Goal: Book appointment/travel/reservation

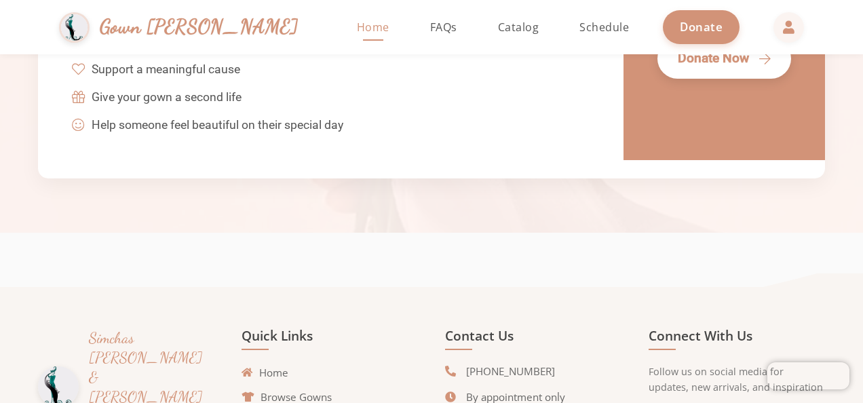
scroll to position [3081, 0]
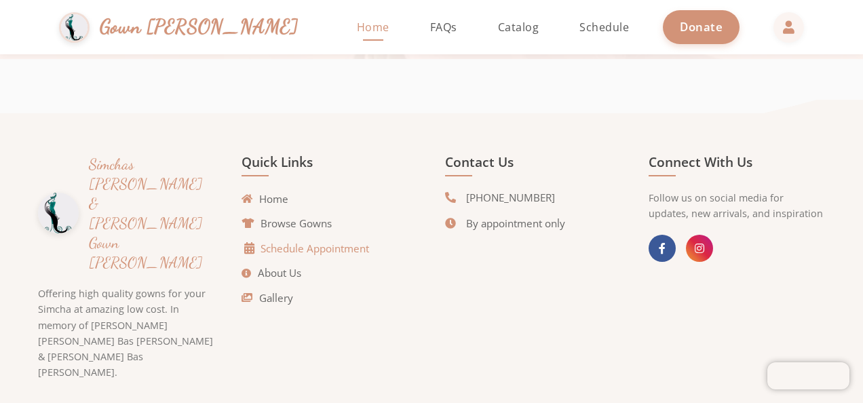
click at [301, 248] on link "Schedule Appointment" at bounding box center [307, 249] width 124 height 16
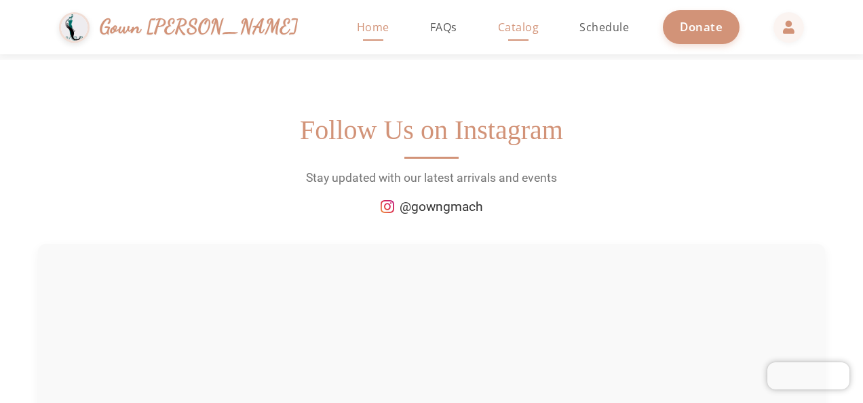
scroll to position [1832, 0]
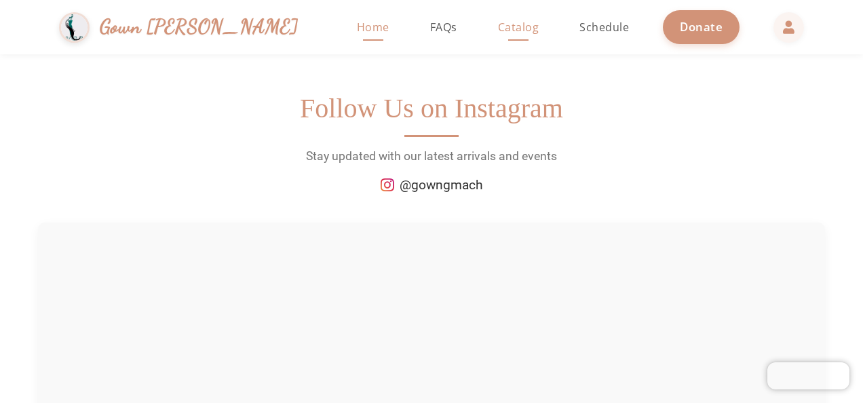
click at [498, 22] on span "Catalog" at bounding box center [518, 27] width 41 height 15
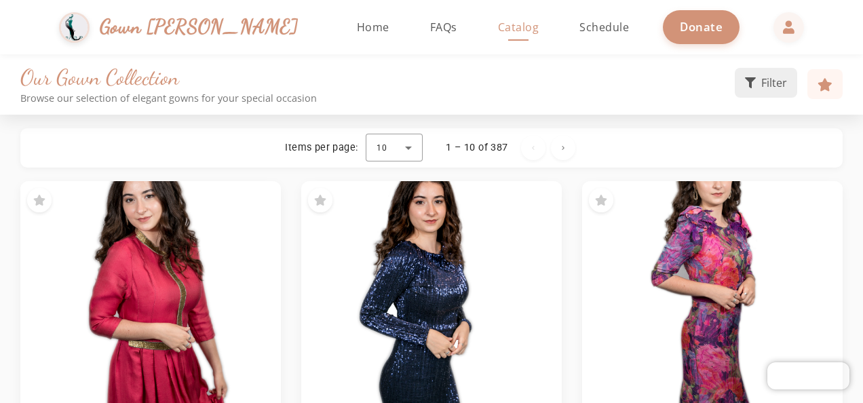
click at [765, 84] on span "Filter" at bounding box center [774, 83] width 26 height 16
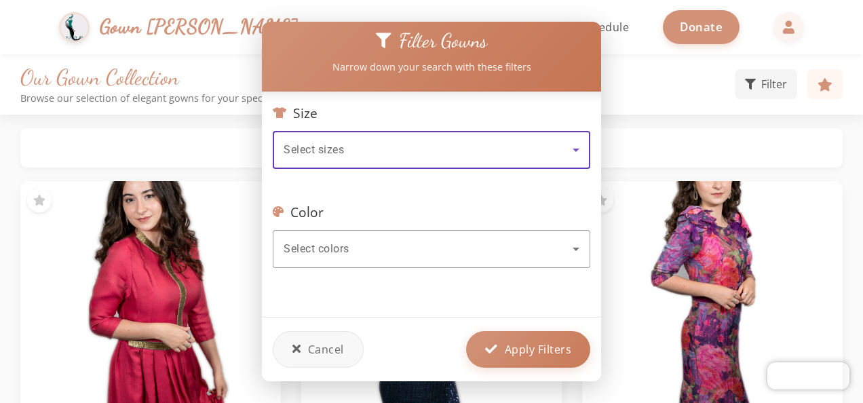
click at [480, 145] on div "Select sizes" at bounding box center [428, 150] width 289 height 16
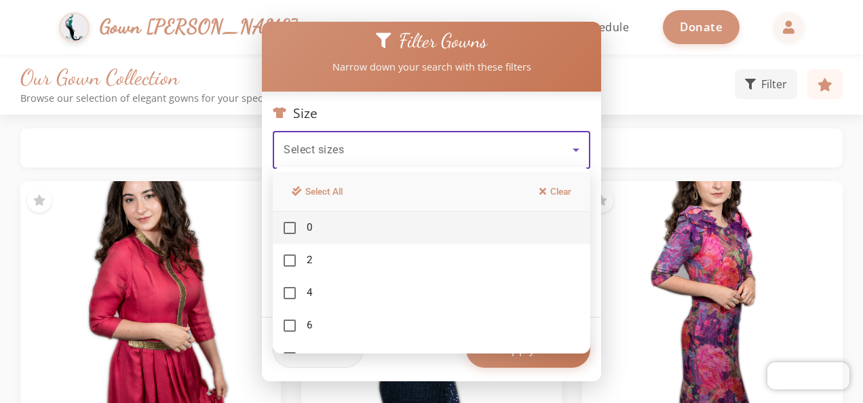
drag, startPoint x: 525, startPoint y: 379, endPoint x: 589, endPoint y: 371, distance: 65.0
click at [589, 371] on div at bounding box center [431, 201] width 863 height 403
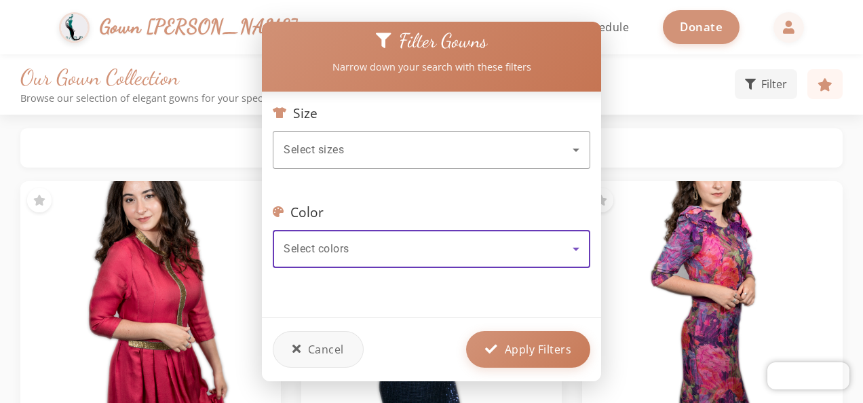
click at [335, 242] on span "Select colors" at bounding box center [317, 248] width 66 height 13
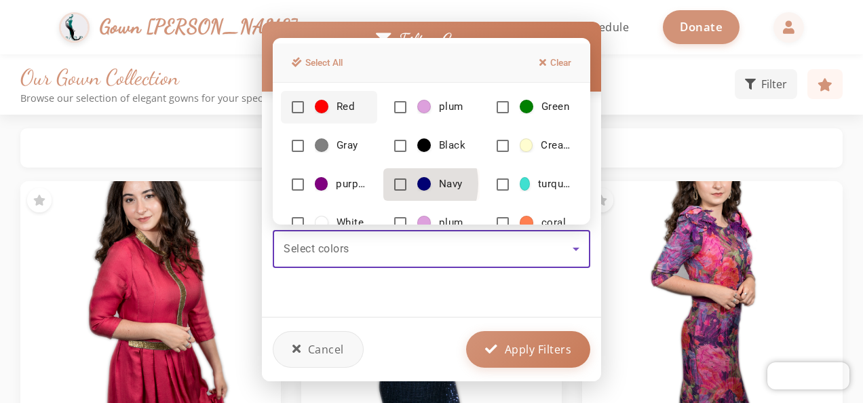
click at [398, 183] on mat-pseudo-checkbox at bounding box center [400, 184] width 12 height 12
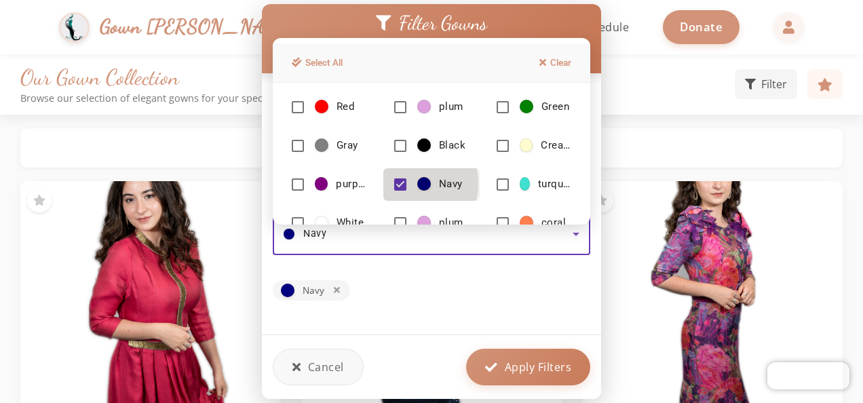
scroll to position [14, 0]
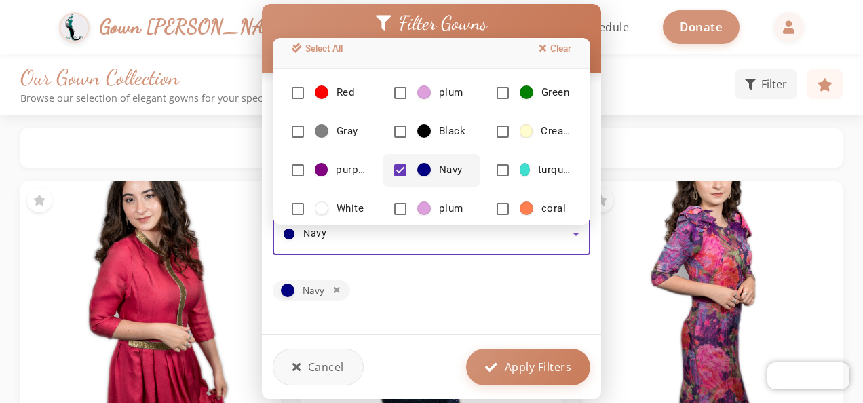
click at [521, 363] on div at bounding box center [431, 201] width 863 height 403
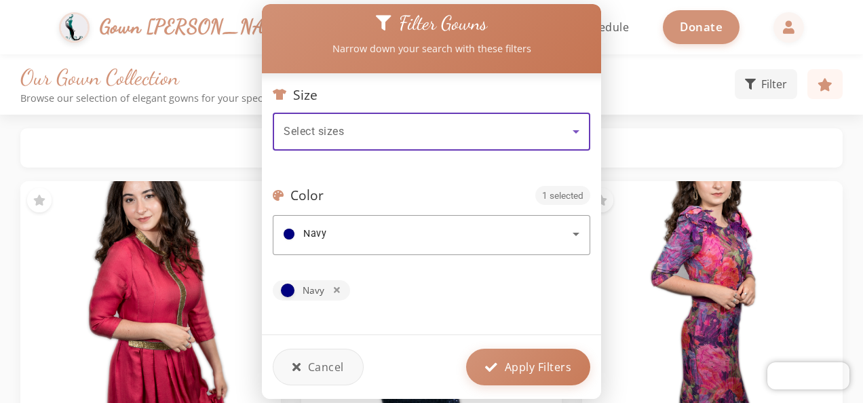
click at [375, 130] on div "Select sizes" at bounding box center [428, 132] width 289 height 16
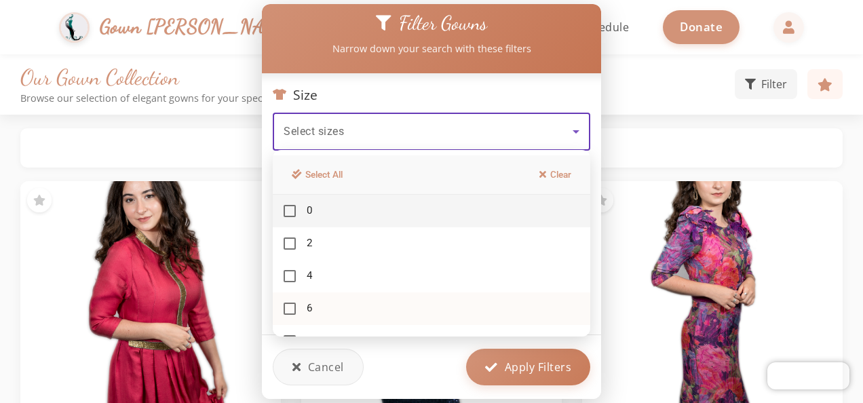
drag, startPoint x: 289, startPoint y: 330, endPoint x: 290, endPoint y: 306, distance: 23.8
click at [290, 306] on div "Select All Clear 0 2 4 6 8 10 12 14 16 18 20 22 24 26" at bounding box center [432, 243] width 318 height 187
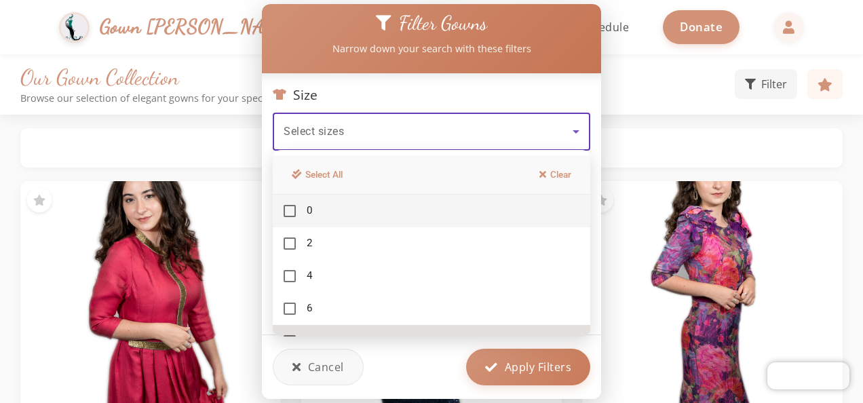
click at [303, 327] on mat-option "8" at bounding box center [432, 341] width 318 height 33
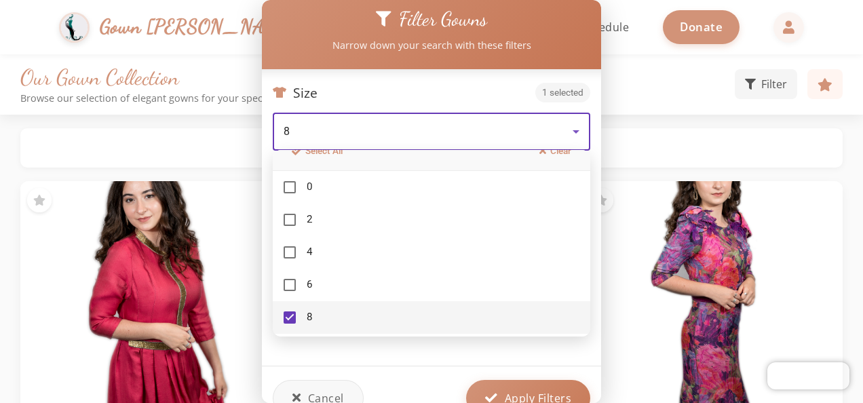
click at [430, 371] on div at bounding box center [431, 201] width 863 height 403
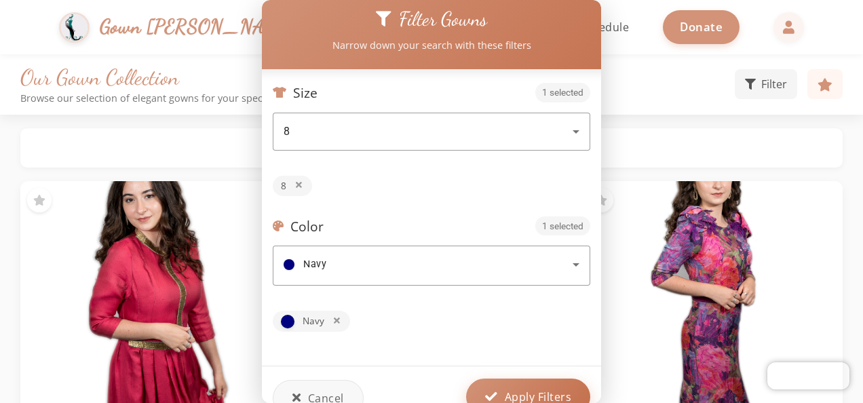
click at [512, 386] on button "Apply Filters" at bounding box center [528, 397] width 124 height 37
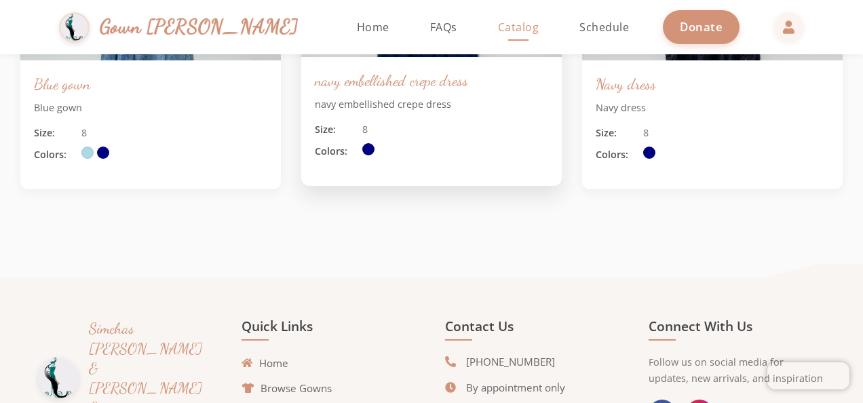
scroll to position [0, 0]
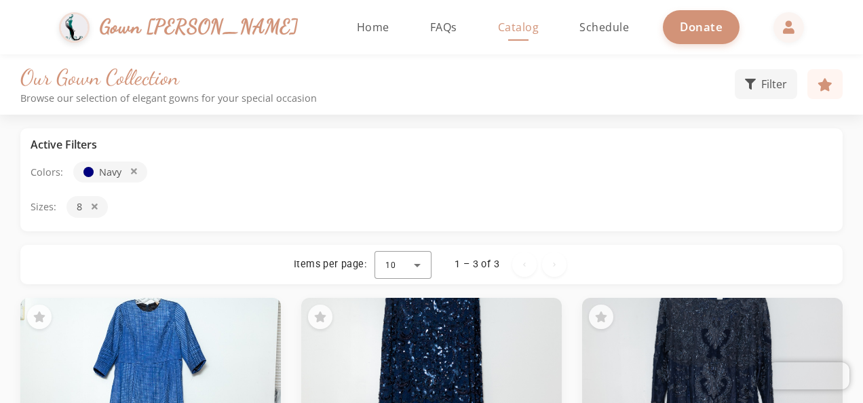
click at [131, 175] on icon at bounding box center [134, 172] width 6 height 9
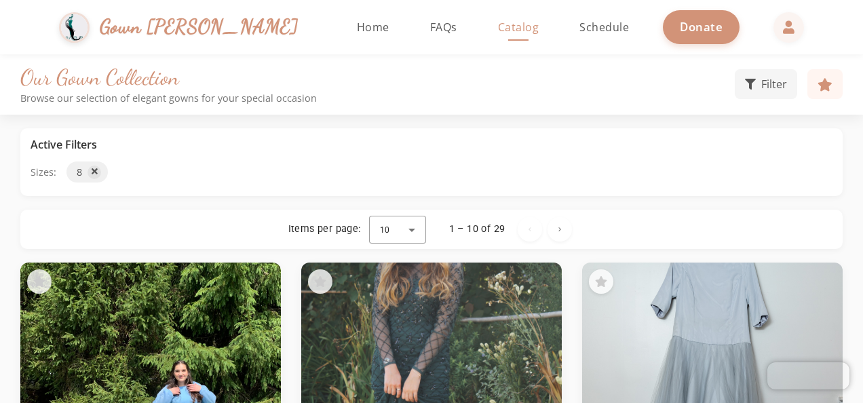
click at [93, 174] on icon at bounding box center [95, 172] width 6 height 9
